Goal: Information Seeking & Learning: Learn about a topic

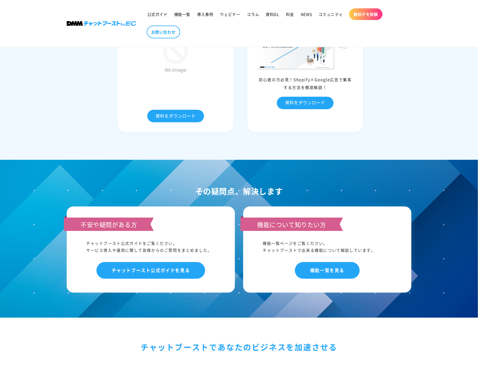
scroll to position [2772, 0]
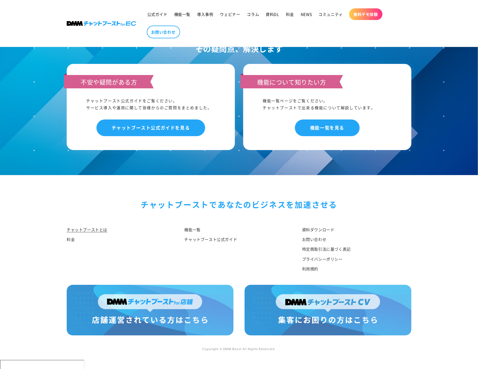
click at [185, 327] on img at bounding box center [150, 310] width 167 height 51
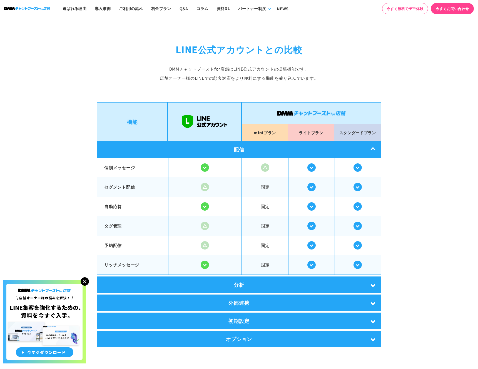
click at [83, 281] on img at bounding box center [85, 281] width 8 height 8
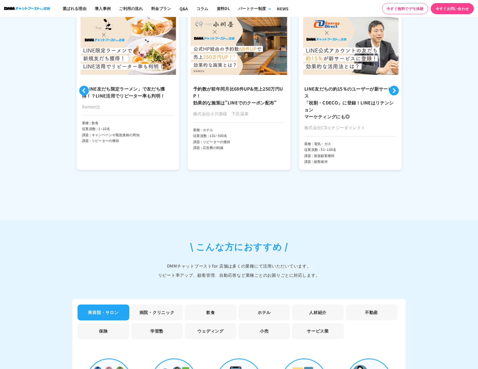
scroll to position [1565, 0]
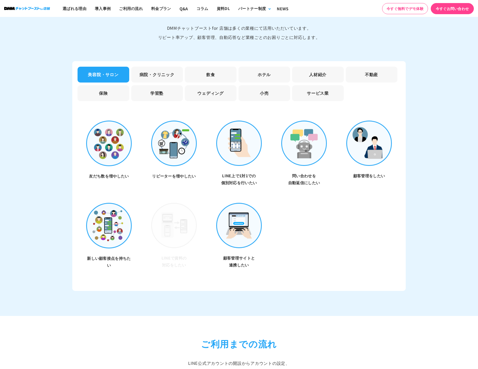
click at [419, 179] on section "\ こんな方におすすめ / DMMチャットブーストfor 店舗は多くの業種にて活用いただいています。 リピート率アップ、顧客管理、自動応答など業種ごとのお困り…" at bounding box center [239, 148] width 478 height 333
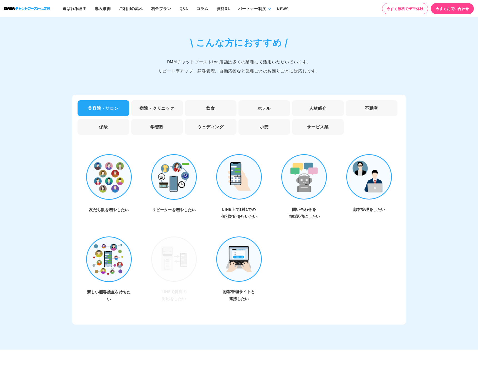
scroll to position [1531, 0]
click at [416, 176] on section "\ こんな方におすすめ / DMMチャットブーストfor 店舗は多くの業種にて活用いただいています。 リピート率アップ、顧客管理、自動応答など業種ごとのお困り…" at bounding box center [239, 182] width 478 height 333
